Goal: Information Seeking & Learning: Learn about a topic

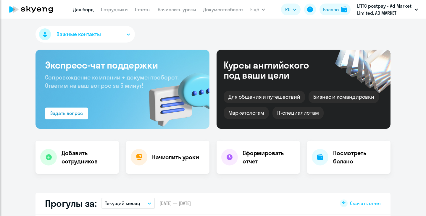
select select "30"
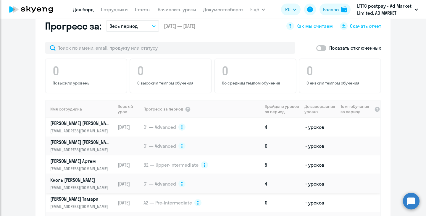
scroll to position [32, 0]
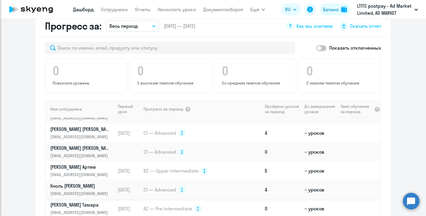
click at [231, 184] on td "C1 — Advanced" at bounding box center [203, 190] width 120 height 19
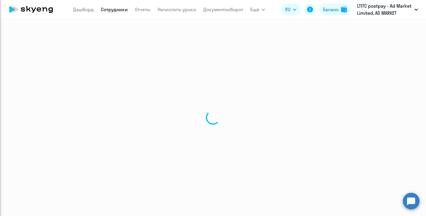
select select "english"
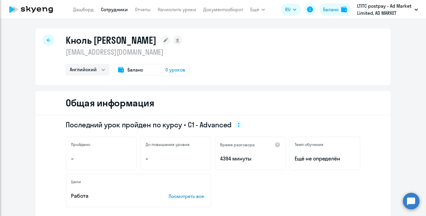
click at [47, 40] on icon at bounding box center [49, 40] width 4 height 4
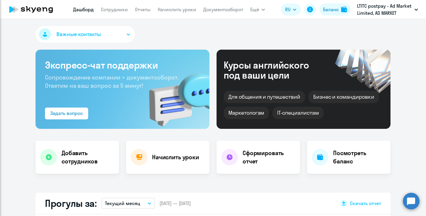
select select "30"
